Goal: Information Seeking & Learning: Find specific fact

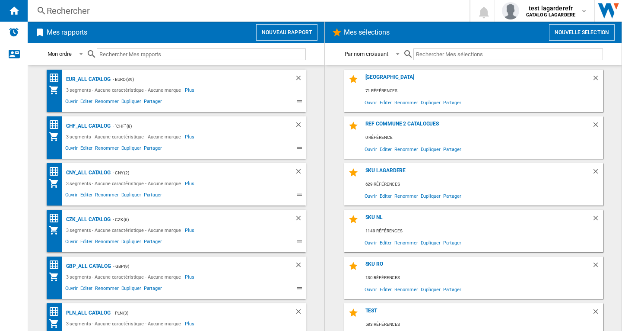
click at [72, 13] on div "Rechercher" at bounding box center [247, 11] width 401 height 12
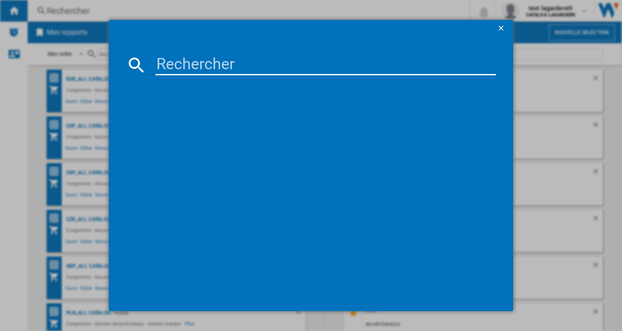
click at [190, 57] on input at bounding box center [326, 64] width 341 height 21
paste input "[PERSON_NAME] ACQUA DI GIO LE PARFUM 50 ML"
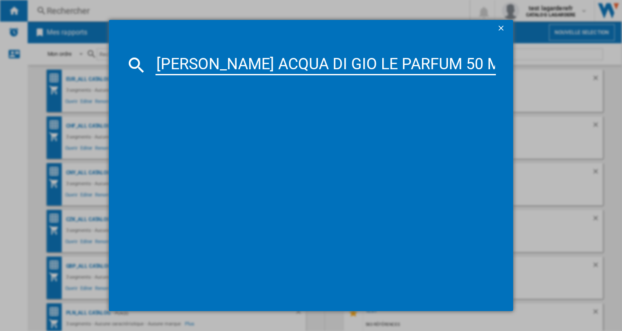
scroll to position [0, 24]
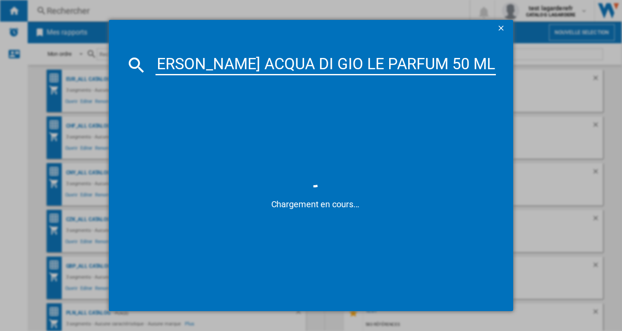
type input "[PERSON_NAME] ACQUA DI GIO LE PARFUM 50 ML"
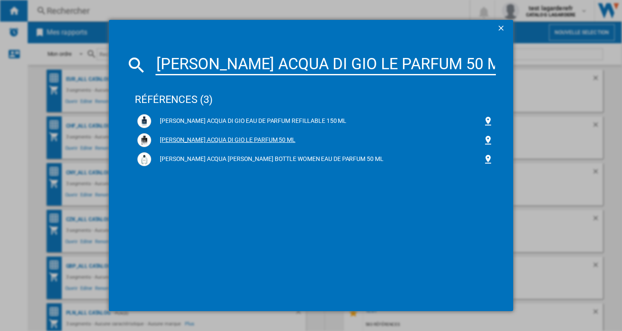
click at [277, 137] on div "[PERSON_NAME] ACQUA DI GIO LE PARFUM 50 ML" at bounding box center [317, 140] width 332 height 9
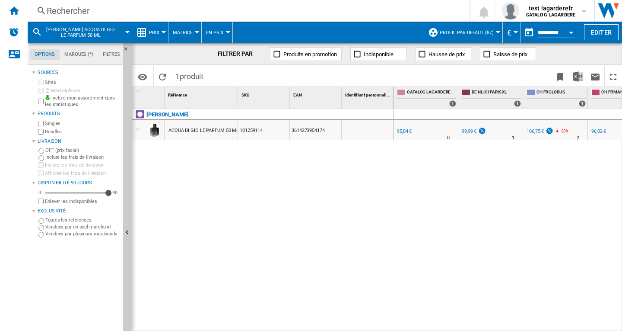
scroll to position [0, 1651]
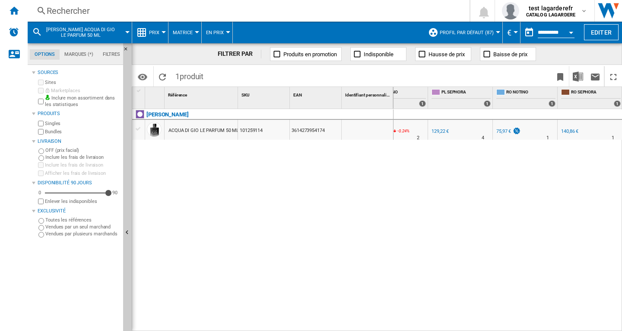
click at [516, 33] on div "Currency" at bounding box center [516, 32] width 4 height 2
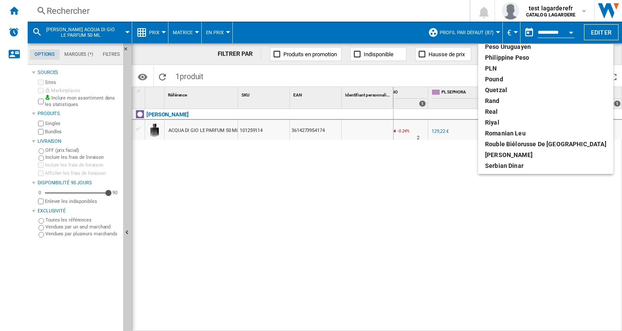
scroll to position [337, 0]
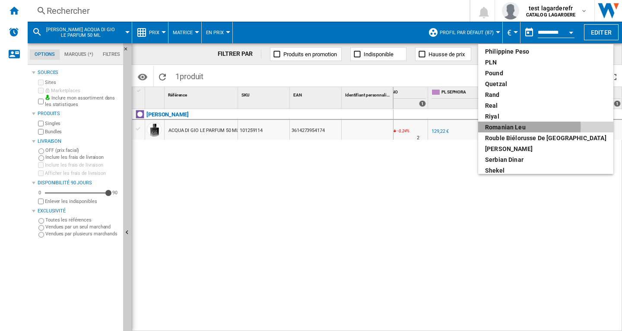
drag, startPoint x: 521, startPoint y: 127, endPoint x: 536, endPoint y: 183, distance: 58.1
click at [522, 127] on div "Romanian leu" at bounding box center [545, 127] width 121 height 9
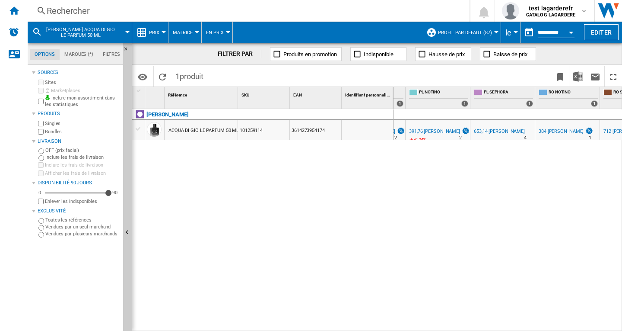
scroll to position [0, 1651]
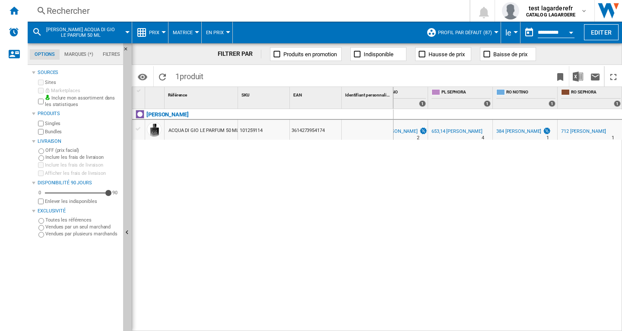
click at [84, 11] on div "Rechercher" at bounding box center [247, 11] width 401 height 12
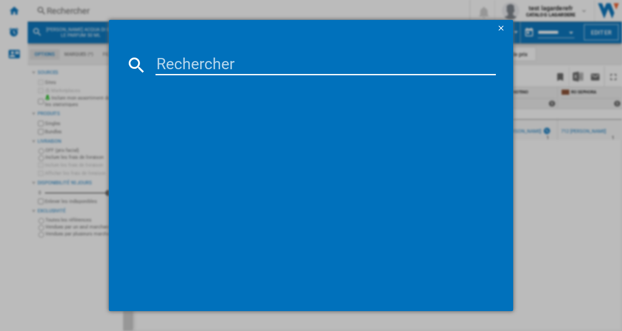
type input "[PERSON_NAME] ACQUA DI GIO EAU DE TOILETTE REFILL 150 ML"
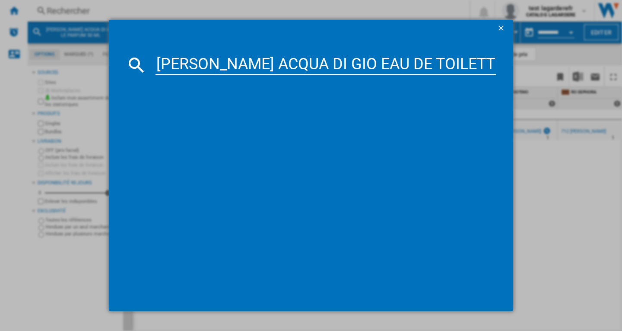
scroll to position [0, 127]
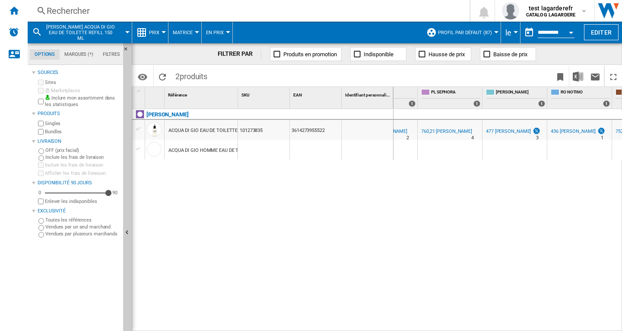
scroll to position [0, 2040]
